Goal: Information Seeking & Learning: Learn about a topic

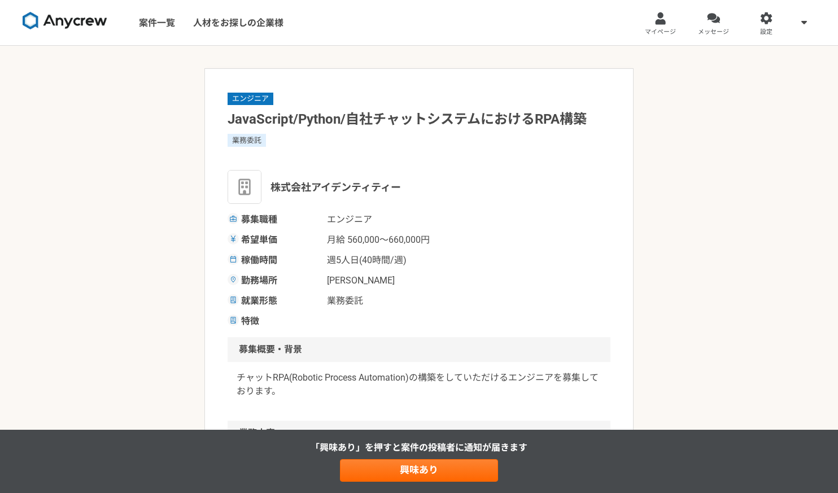
click at [93, 24] on img at bounding box center [65, 21] width 85 height 18
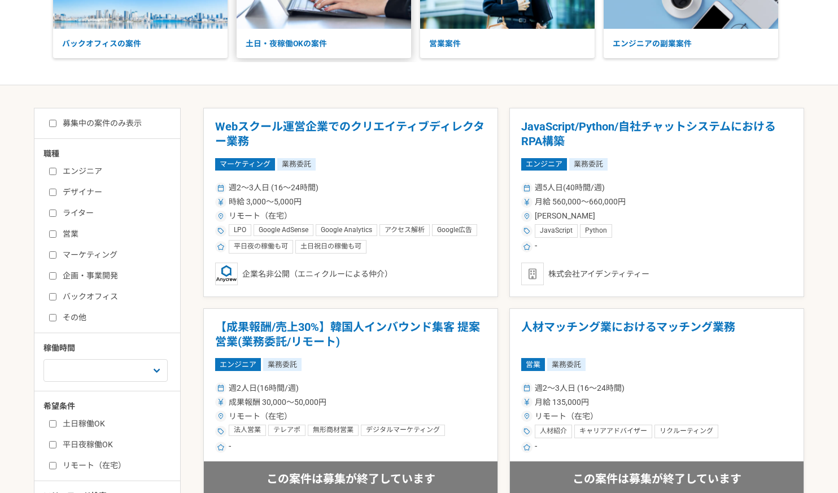
scroll to position [224, 0]
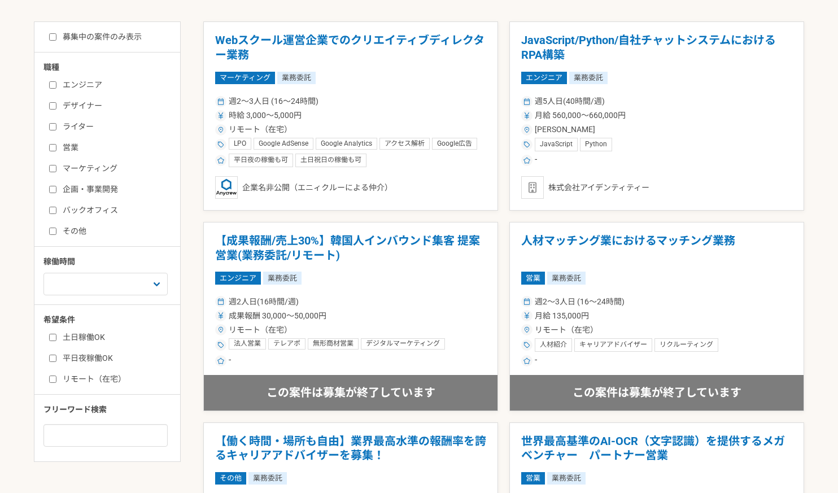
click at [51, 89] on label "エンジニア" at bounding box center [114, 85] width 130 height 12
click at [51, 89] on input "エンジニア" at bounding box center [52, 84] width 7 height 7
checkbox input "true"
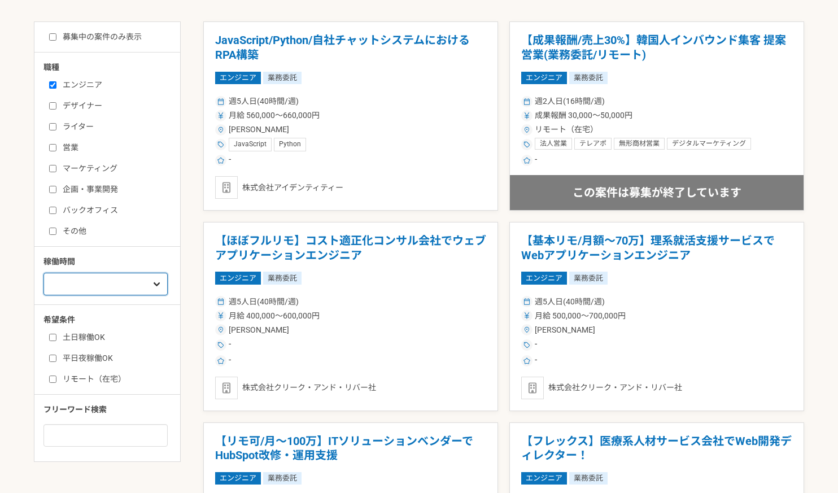
click at [119, 281] on select "週1人日（8時間）以下 週2人日（16時間）以下 週3人日（24時間）以下 週4人日（32時間）以下 週5人日（40時間）以下" at bounding box center [105, 284] width 124 height 23
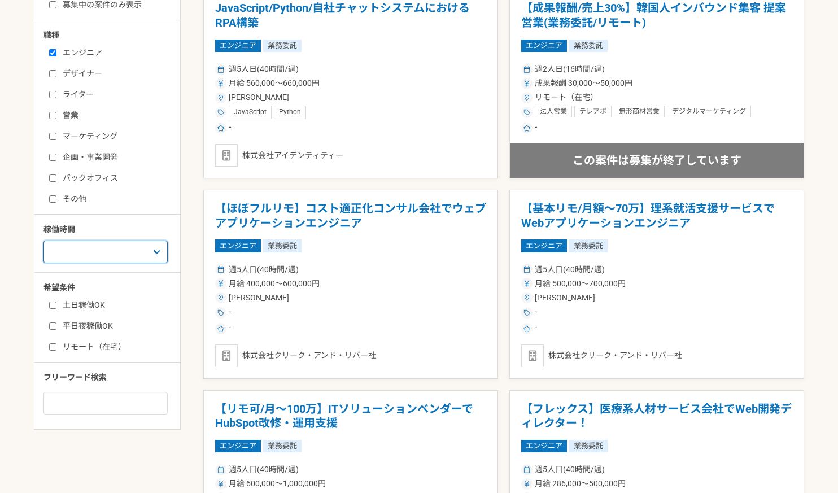
scroll to position [290, 0]
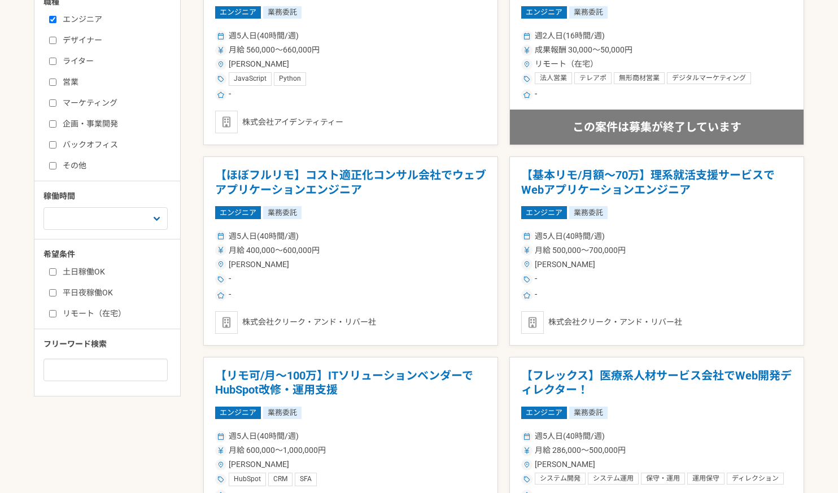
click at [95, 309] on label "リモート（在宅）" at bounding box center [114, 314] width 130 height 12
click at [56, 310] on input "リモート（在宅）" at bounding box center [52, 313] width 7 height 7
checkbox input "true"
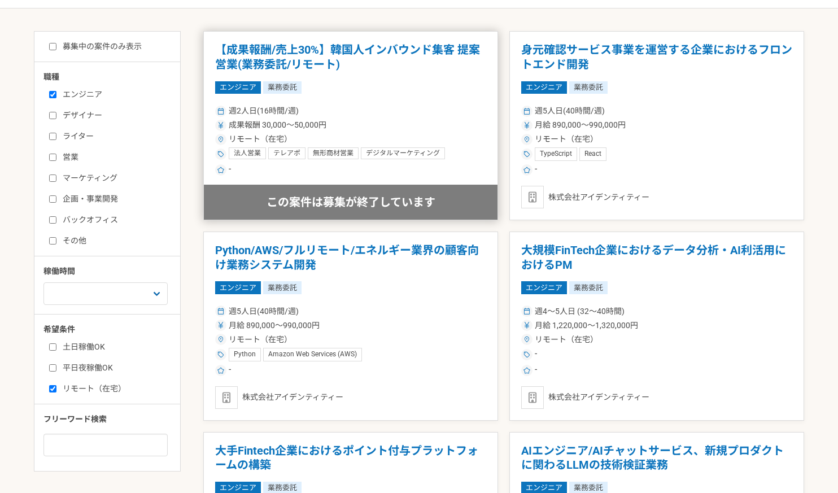
scroll to position [247, 0]
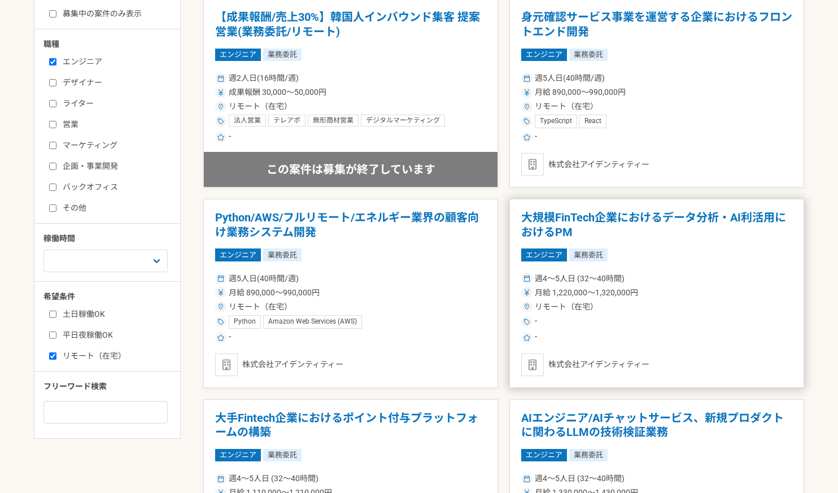
click at [557, 231] on h1 "大規模FinTech企業におけるデータ分析・AI利活用におけるPM" at bounding box center [656, 225] width 271 height 29
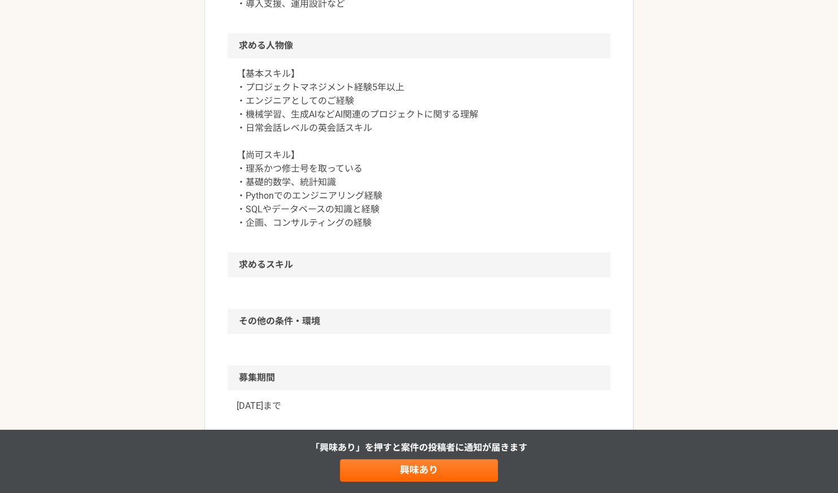
scroll to position [481, 0]
